Goal: Navigation & Orientation: Find specific page/section

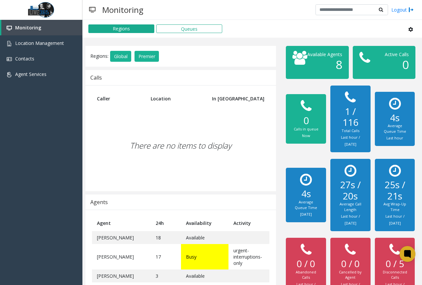
scroll to position [163, 0]
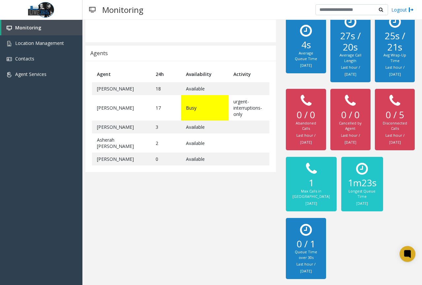
click at [181, 248] on div "Regions: Global Premier Calls Caller Location In [GEOGRAPHIC_DATA] There are no…" at bounding box center [180, 89] width 201 height 385
click at [166, 183] on div "Regions: Global Premier Calls Caller Location In [GEOGRAPHIC_DATA] There are no…" at bounding box center [180, 89] width 201 height 385
drag, startPoint x: 153, startPoint y: 231, endPoint x: 140, endPoint y: 211, distance: 23.8
click at [121, 234] on div "Regions: Global Premier Calls Caller Location In [GEOGRAPHIC_DATA] There are no…" at bounding box center [180, 89] width 201 height 385
click at [186, 218] on div "Regions: Global Premier Calls Caller Location In [GEOGRAPHIC_DATA] There are no…" at bounding box center [180, 89] width 201 height 385
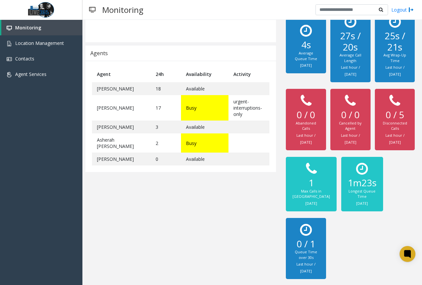
drag, startPoint x: 218, startPoint y: 185, endPoint x: 204, endPoint y: 185, distance: 14.2
click at [204, 185] on div "Regions: Global Premier Calls Caller Location In [GEOGRAPHIC_DATA] There are no…" at bounding box center [180, 89] width 201 height 385
click at [38, 248] on div "Monitoring Location Management Contacts Agent Services" at bounding box center [41, 151] width 82 height 262
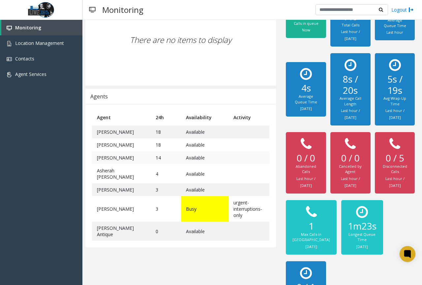
scroll to position [132, 0]
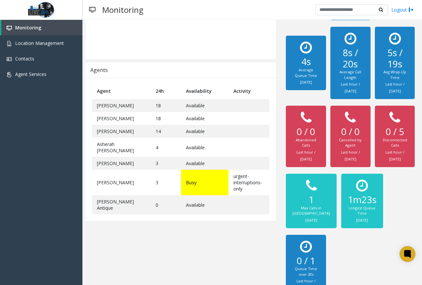
drag, startPoint x: 213, startPoint y: 250, endPoint x: 219, endPoint y: 249, distance: 6.0
click at [214, 250] on div "Regions: Global Premier Calls Caller Location In [GEOGRAPHIC_DATA] There are no…" at bounding box center [180, 106] width 201 height 385
click at [196, 261] on div "Regions: Global Premier Calls Caller Location In [GEOGRAPHIC_DATA] There are no…" at bounding box center [180, 106] width 201 height 385
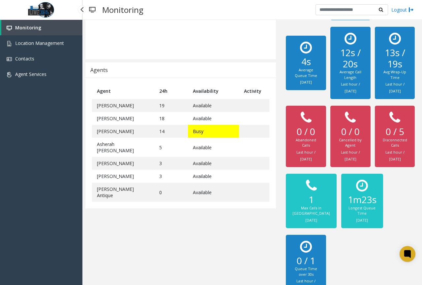
click at [37, 175] on div "Monitoring Location Management Contacts Agent Services" at bounding box center [41, 151] width 82 height 262
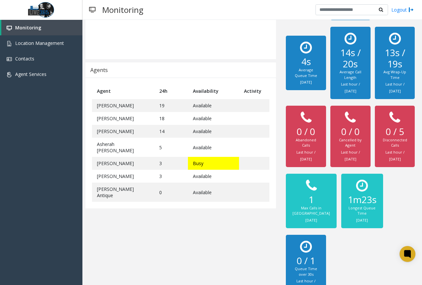
drag, startPoint x: 195, startPoint y: 258, endPoint x: 103, endPoint y: 143, distance: 147.3
click at [195, 254] on div "Regions: Global Premier Calls Caller Location In [GEOGRAPHIC_DATA] There are no…" at bounding box center [180, 106] width 201 height 385
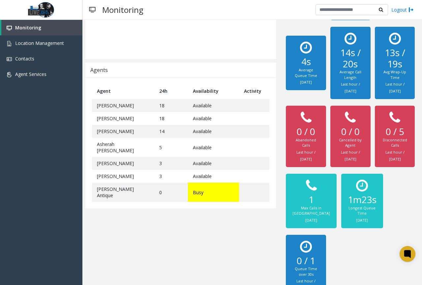
scroll to position [157, 0]
